Goal: Register for event/course

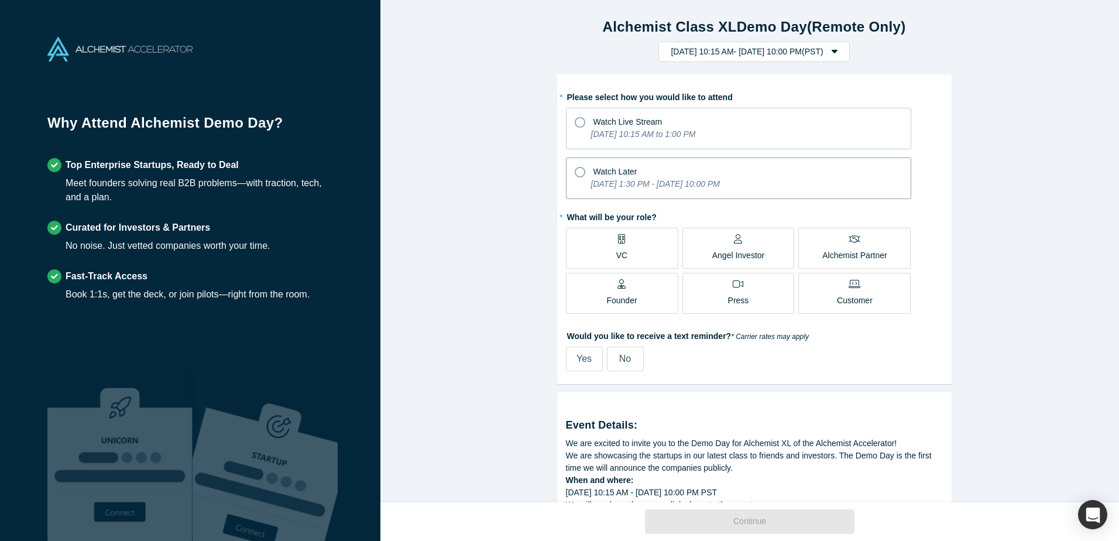
click at [575, 173] on icon at bounding box center [580, 172] width 11 height 11
click at [0, 0] on input "Watch Later [DATE] 1:30 PM - [DATE] 10:00 PM" at bounding box center [0, 0] width 0 height 0
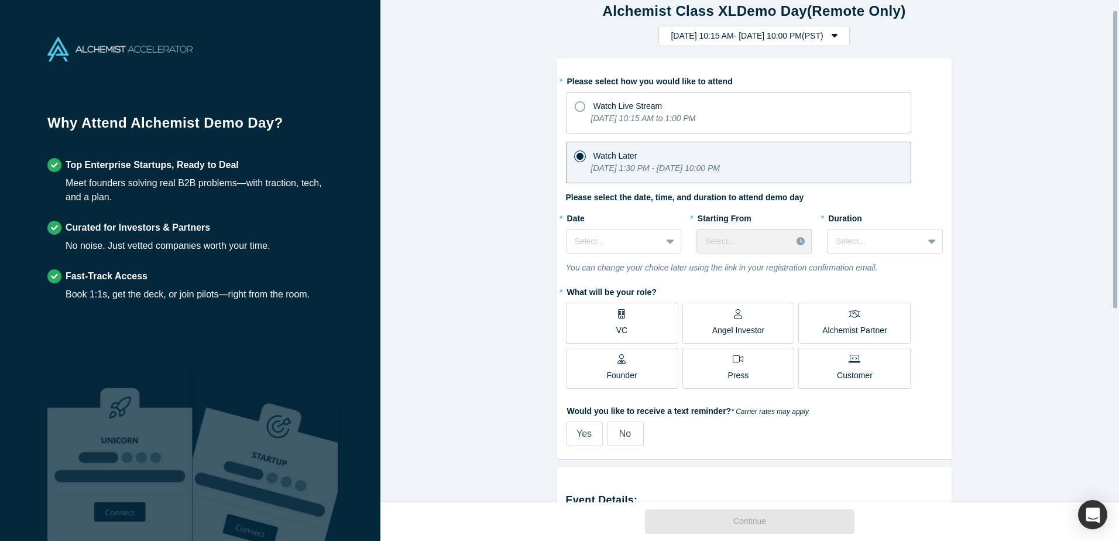
scroll to position [16, 0]
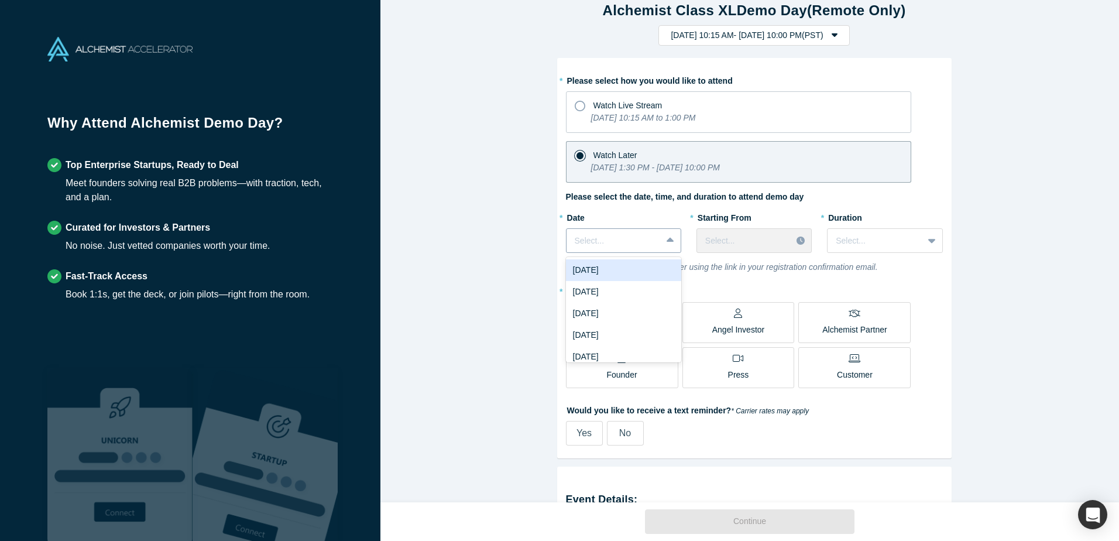
click at [667, 242] on icon at bounding box center [671, 240] width 8 height 5
click at [627, 323] on div "[DATE]" at bounding box center [623, 328] width 115 height 22
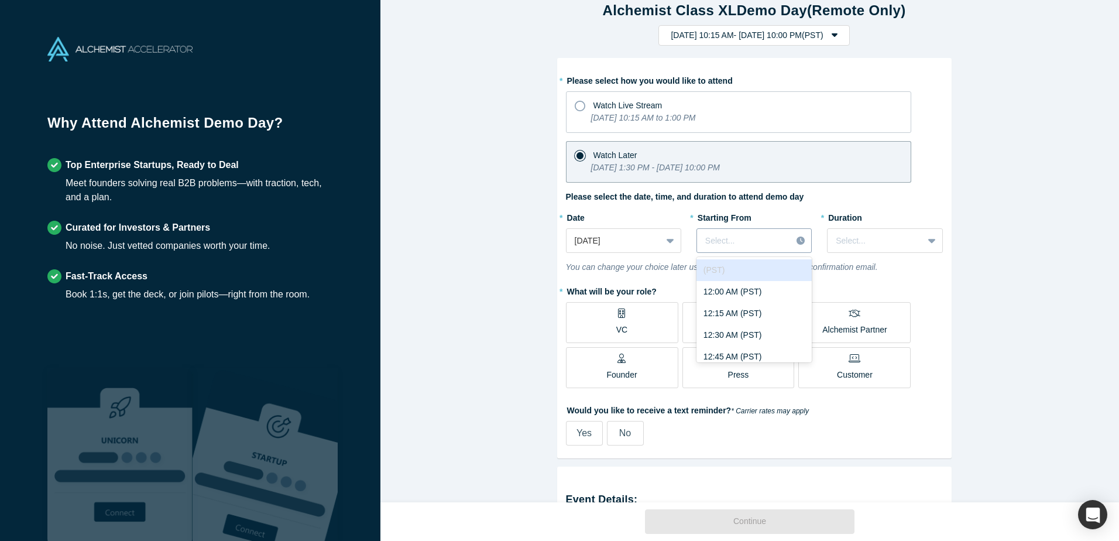
click at [797, 239] on icon at bounding box center [801, 240] width 8 height 8
click at [745, 284] on div "12:00 AM (PST)" at bounding box center [754, 292] width 115 height 22
click at [798, 236] on div at bounding box center [802, 241] width 20 height 18
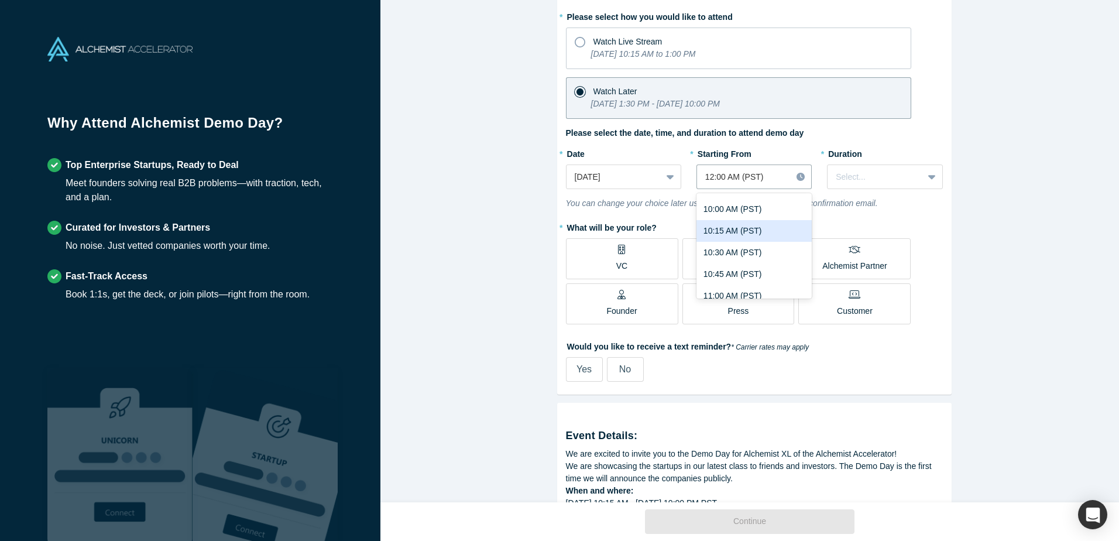
scroll to position [884, 0]
click at [740, 210] on div "10:00 AM (PST)" at bounding box center [754, 211] width 115 height 22
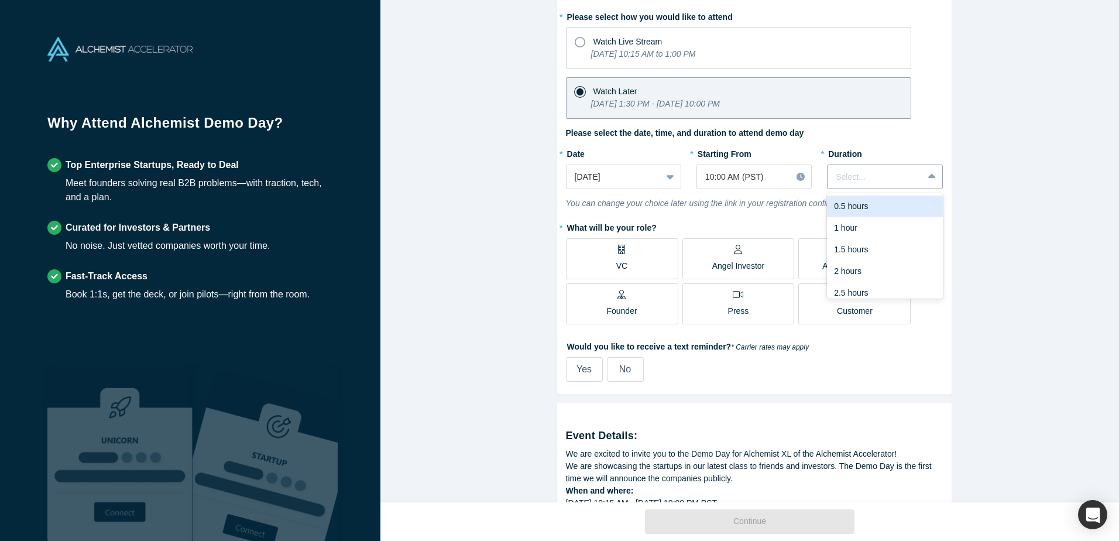
click at [931, 174] on div at bounding box center [933, 176] width 19 height 21
click at [878, 283] on div "3 hours" at bounding box center [884, 286] width 115 height 22
click at [848, 264] on p "Alchemist Partner" at bounding box center [854, 266] width 64 height 12
click at [0, 0] on input "Alchemist Partner" at bounding box center [0, 0] width 0 height 0
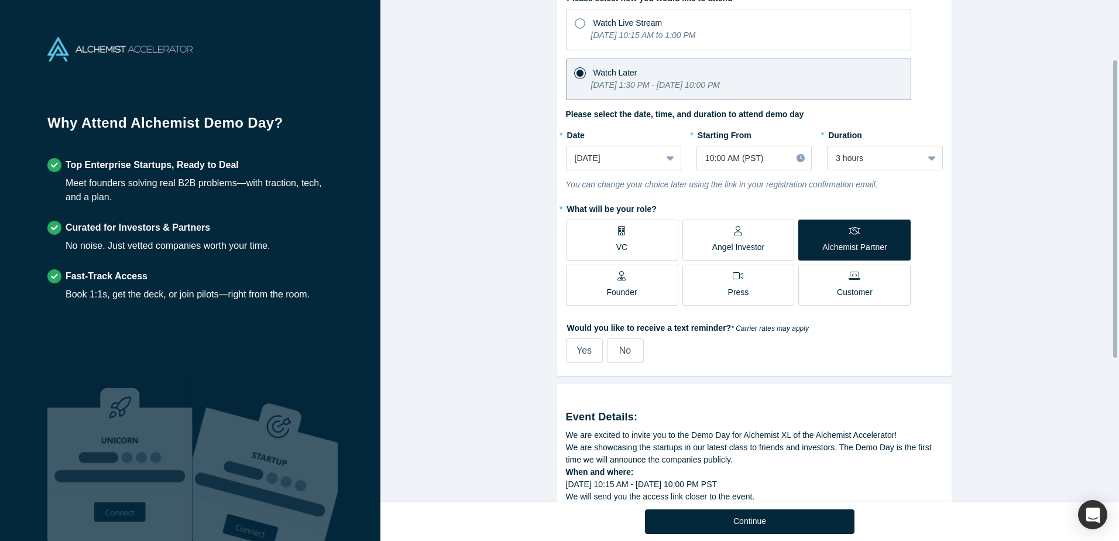
scroll to position [100, 0]
click at [570, 352] on label "Yes" at bounding box center [584, 349] width 37 height 25
click at [0, 0] on input "Yes" at bounding box center [0, 0] width 0 height 0
select select "US"
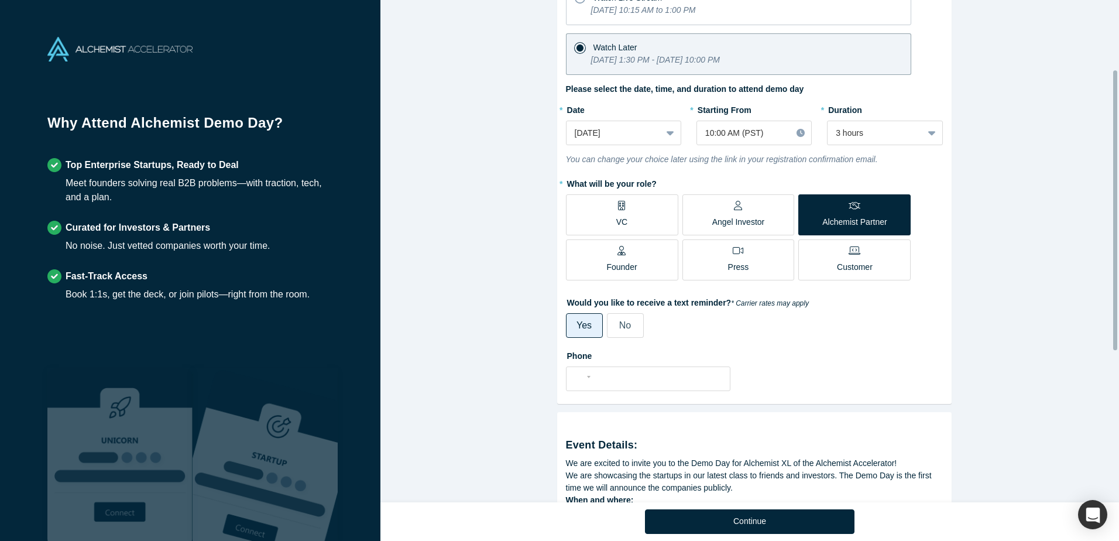
scroll to position [125, 0]
click at [607, 382] on input "tel" at bounding box center [659, 376] width 128 height 17
type input "[PHONE_NUMBER]"
click at [805, 352] on label "Phone" at bounding box center [754, 353] width 377 height 16
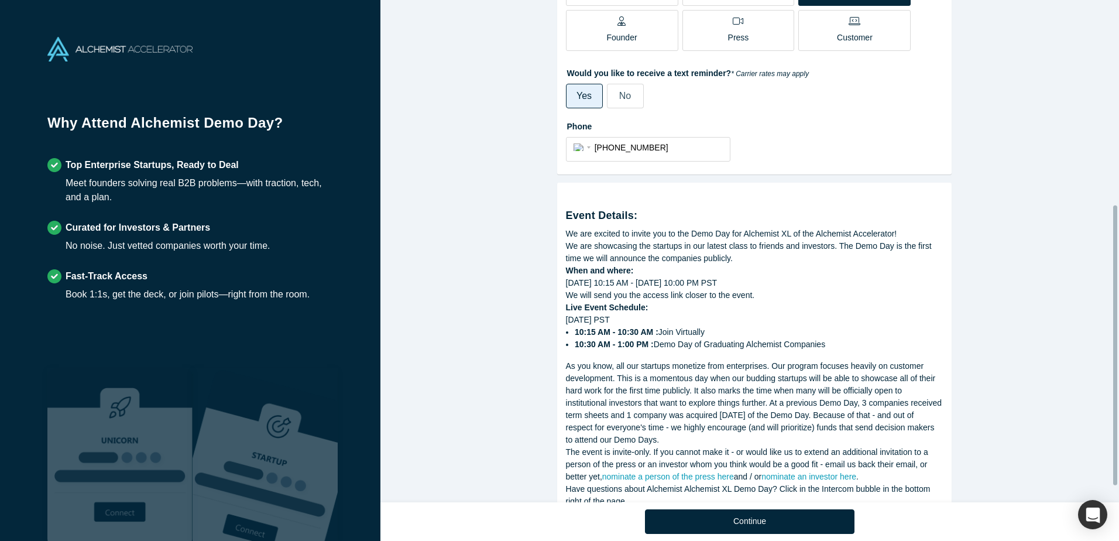
scroll to position [396, 0]
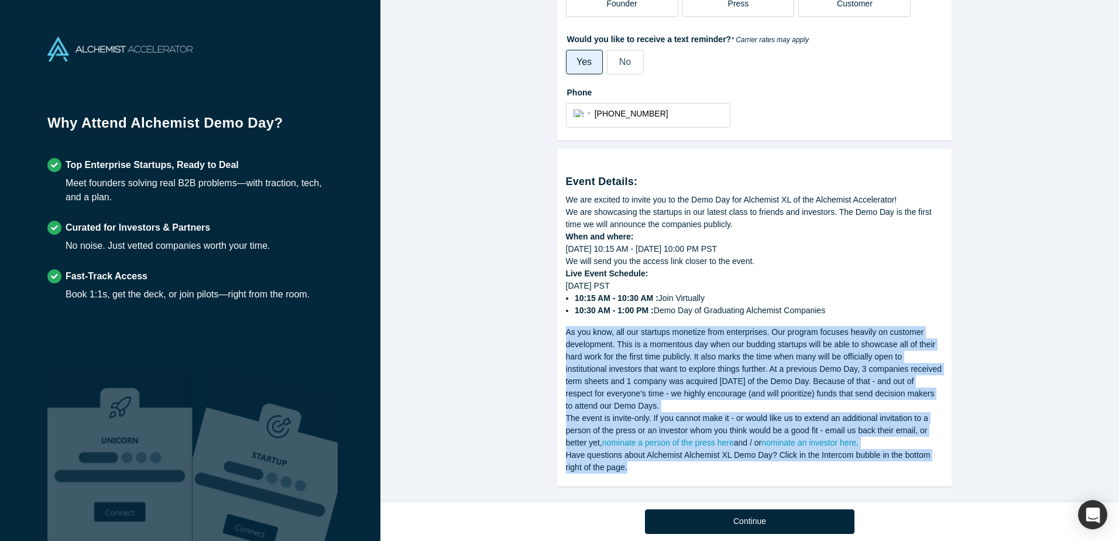
drag, startPoint x: 561, startPoint y: 322, endPoint x: 709, endPoint y: 456, distance: 199.8
click at [709, 456] on div "Event Details: We are excited to invite you to the Demo Day for Alchemist XL of…" at bounding box center [754, 318] width 395 height 338
click at [566, 433] on div "The event is invite-only. If you cannot make it - or would like us to extend an…" at bounding box center [754, 430] width 377 height 37
drag, startPoint x: 558, startPoint y: 320, endPoint x: 677, endPoint y: 458, distance: 182.2
click at [677, 458] on div "Event Details: We are excited to invite you to the Demo Day for Alchemist XL of…" at bounding box center [754, 318] width 395 height 338
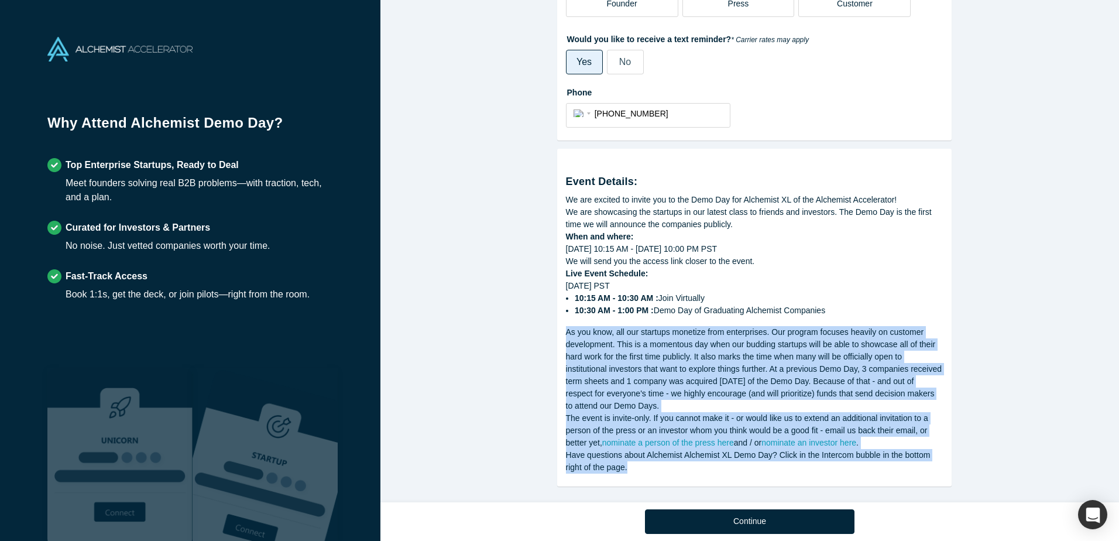
copy div "As you know, all our startups monetize from enterprises. Our program focuses he…"
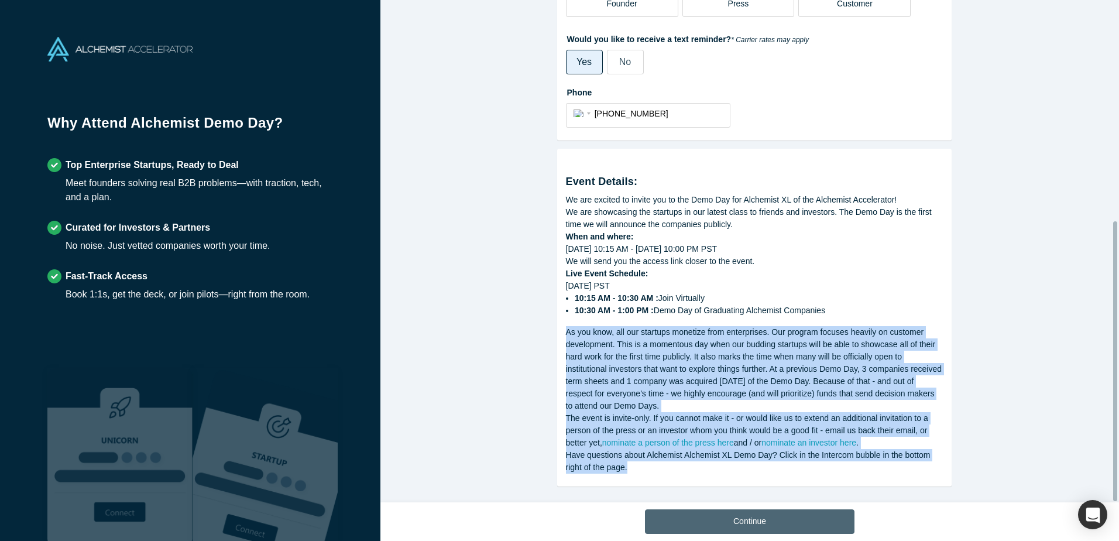
click at [762, 517] on button "Continue" at bounding box center [750, 521] width 210 height 25
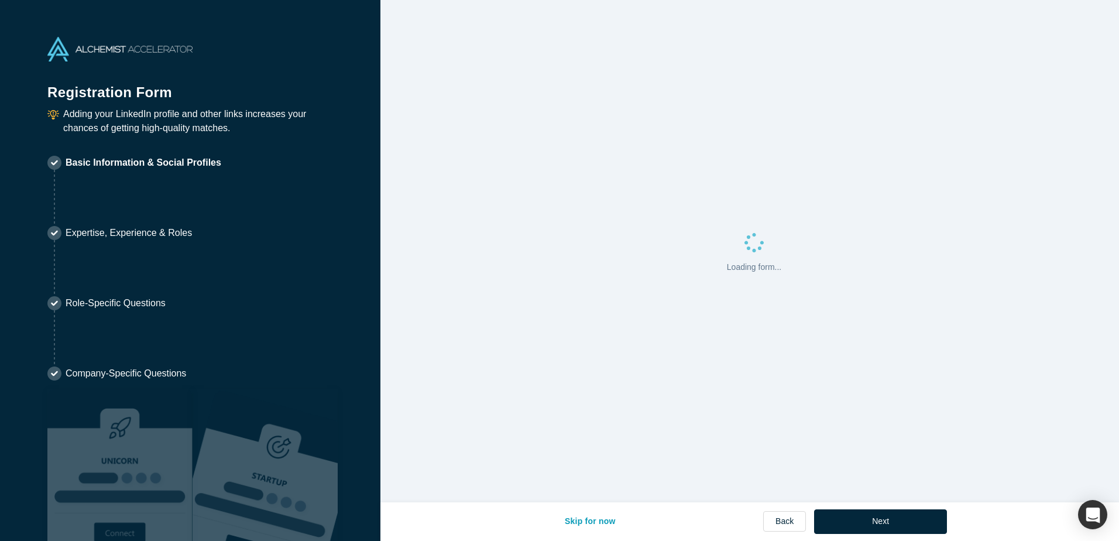
select select "US"
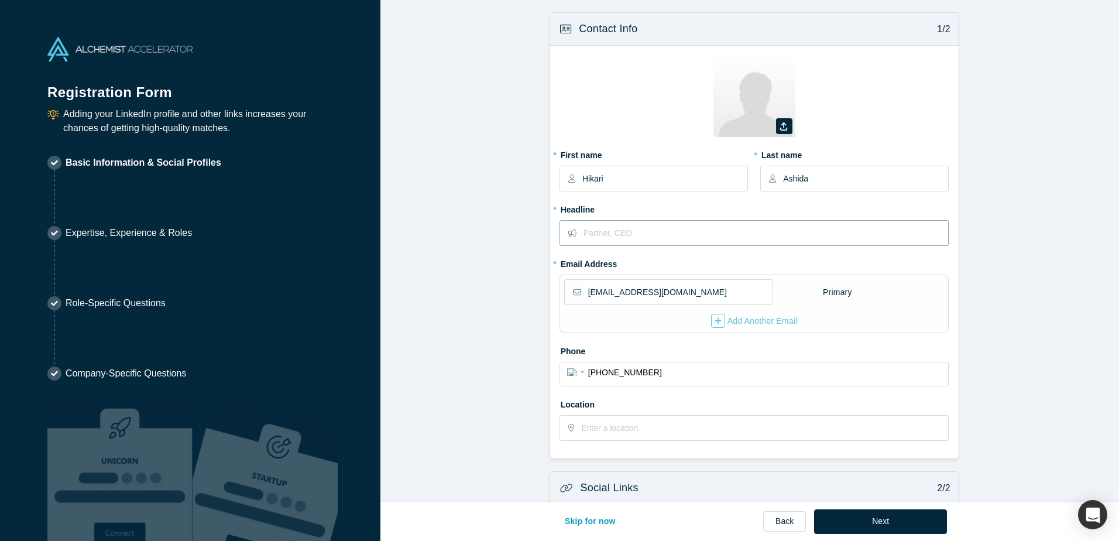
click at [632, 239] on input "text" at bounding box center [766, 233] width 365 height 25
type input "Innovation Support Manager"
click at [481, 341] on form "Contact Info 1/2 Zoom Save Remove Upload New * First name Hikari * Last name As…" at bounding box center [753, 362] width 747 height 700
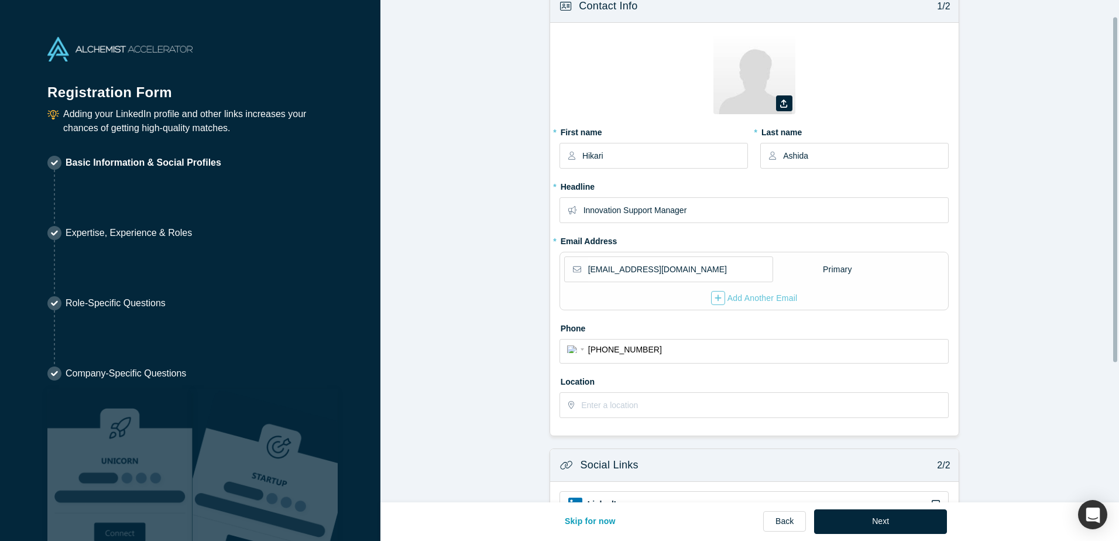
scroll to position [24, 0]
click at [641, 407] on input "text" at bounding box center [764, 404] width 366 height 25
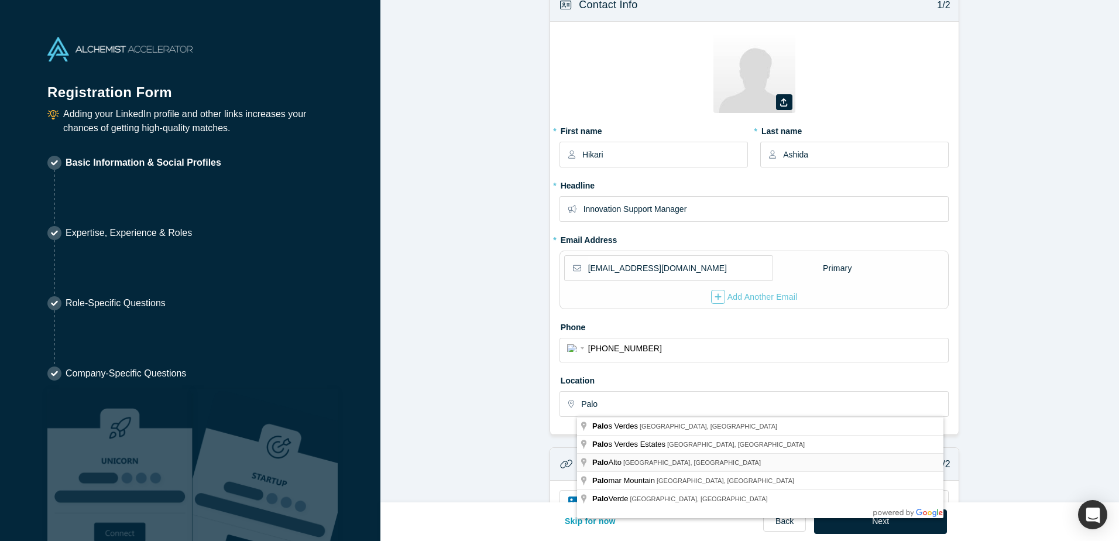
type input "[GEOGRAPHIC_DATA], [GEOGRAPHIC_DATA], [GEOGRAPHIC_DATA]"
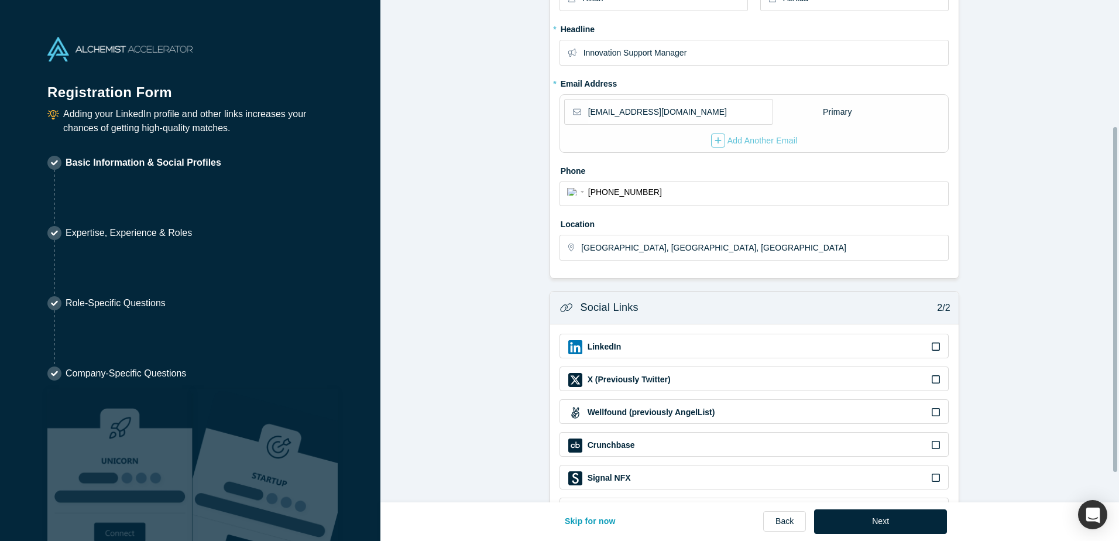
scroll to position [184, 0]
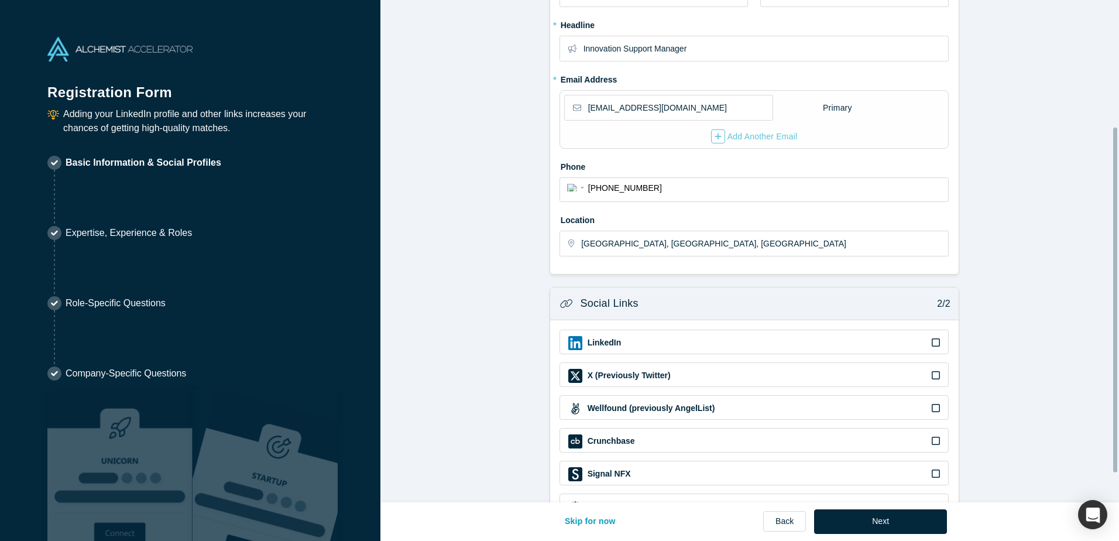
click at [932, 341] on icon at bounding box center [936, 342] width 8 height 8
click at [0, 0] on input "checkbox" at bounding box center [0, 0] width 0 height 0
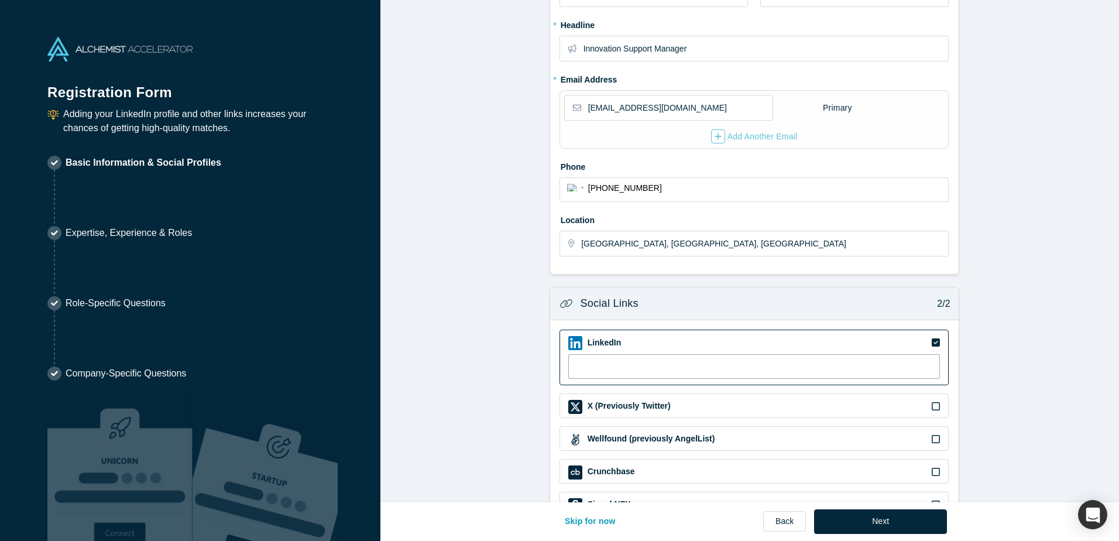
click at [605, 369] on input at bounding box center [754, 366] width 372 height 25
paste input "[URL][DOMAIN_NAME]"
type input "[URL][DOMAIN_NAME]"
click at [503, 404] on form "Contact Info 1/2 Zoom Save Remove Upload New * First name Hikari * Last name As…" at bounding box center [753, 193] width 747 height 731
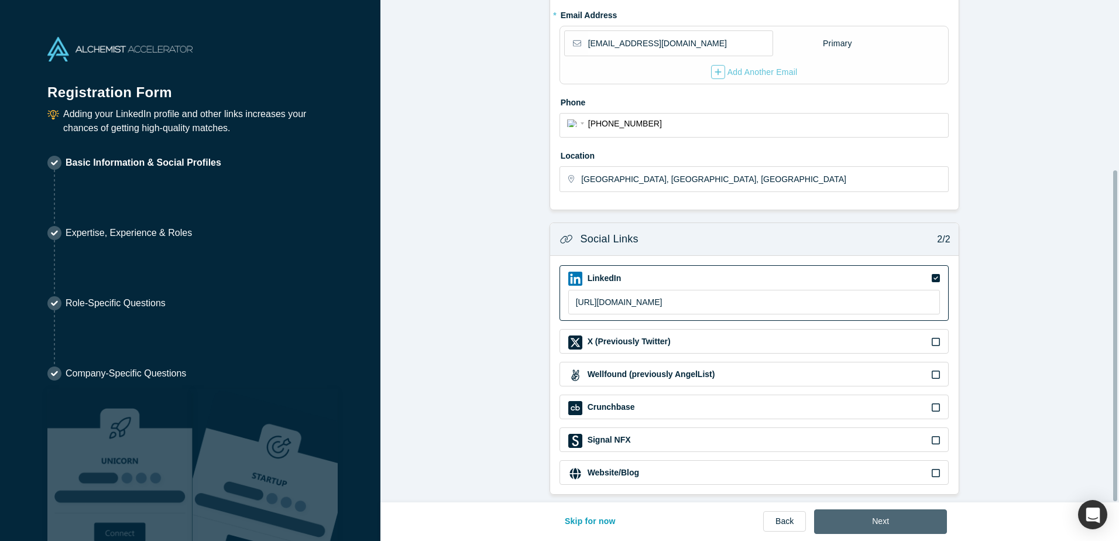
click at [883, 517] on button "Next" at bounding box center [880, 521] width 133 height 25
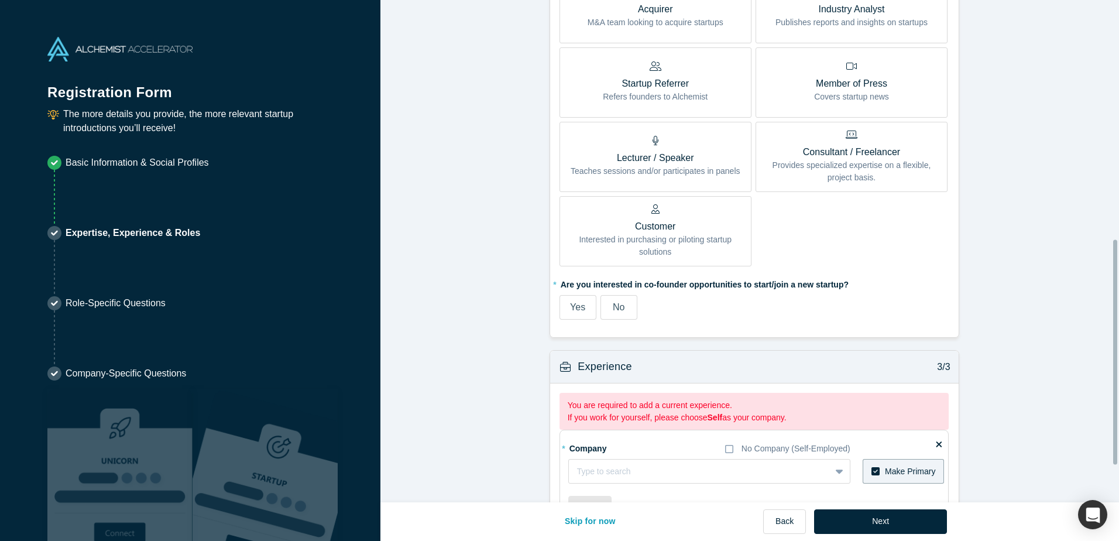
scroll to position [616, 0]
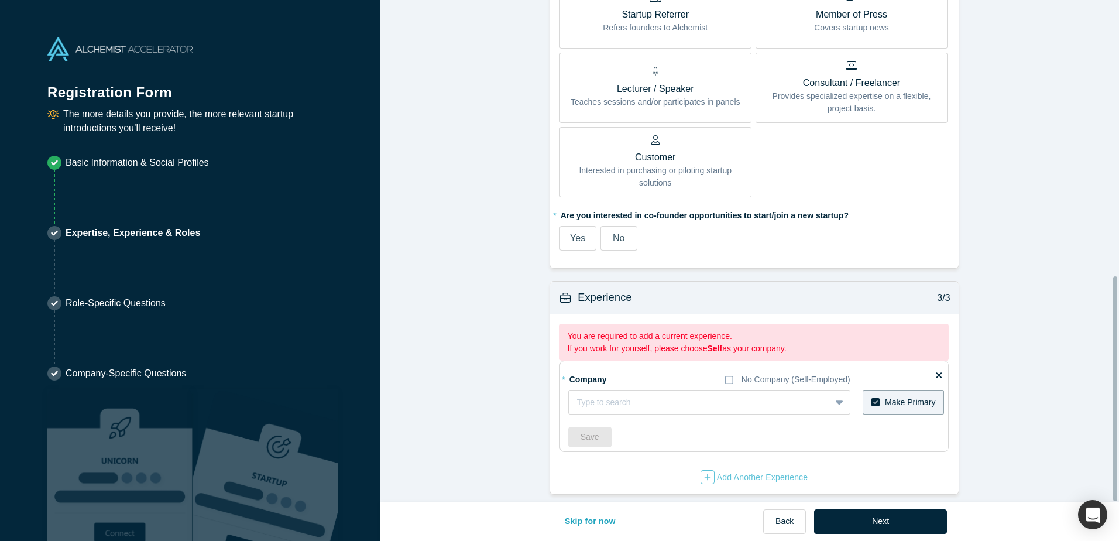
click at [570, 517] on button "Skip for now" at bounding box center [591, 521] width 76 height 25
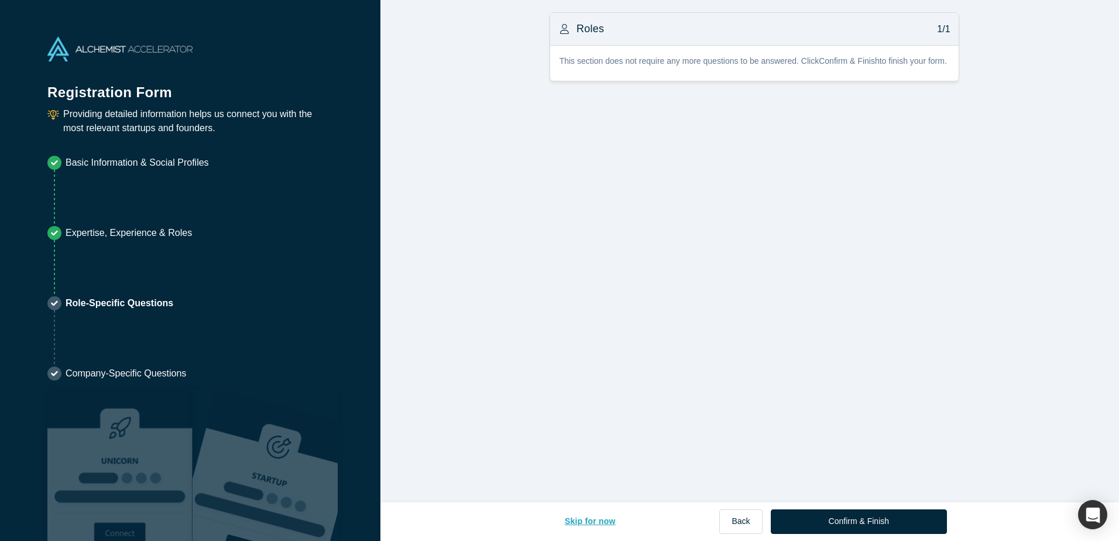
drag, startPoint x: 589, startPoint y: 523, endPoint x: 578, endPoint y: 523, distance: 11.7
click at [578, 523] on button "Skip for now" at bounding box center [591, 521] width 76 height 25
click at [581, 525] on button "Skip for now" at bounding box center [591, 521] width 76 height 25
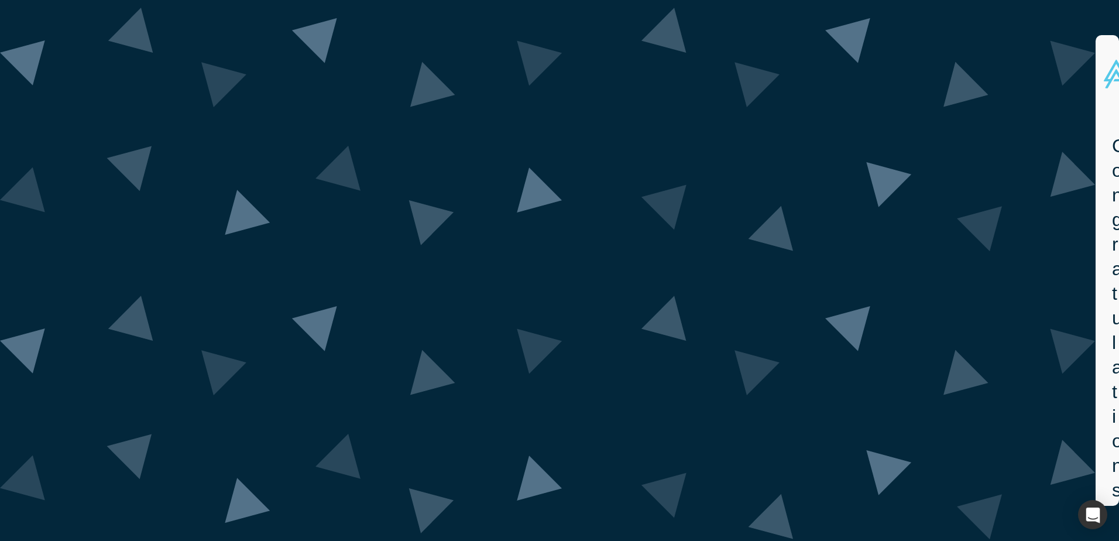
drag, startPoint x: 501, startPoint y: 320, endPoint x: 662, endPoint y: 398, distance: 179.1
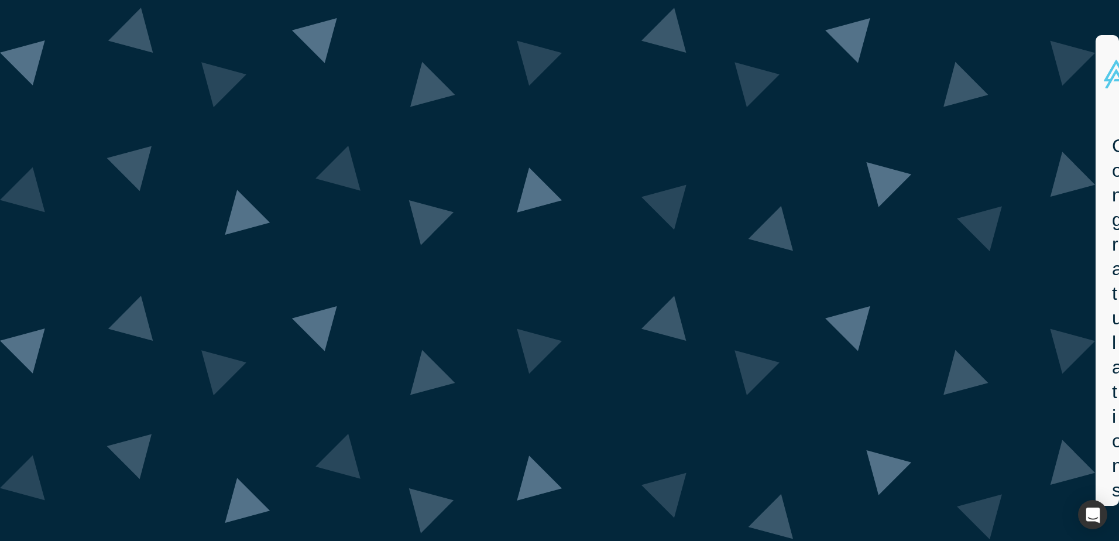
copy p "This is a remote-only event We will send you the access link closer to the even…"
